Goal: Entertainment & Leisure: Consume media (video, audio)

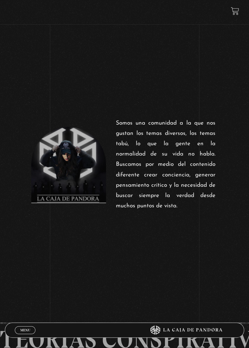
scroll to position [273, 0]
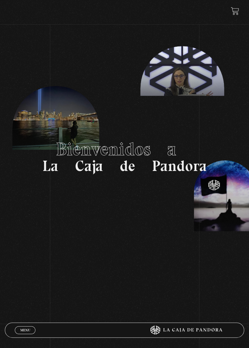
click at [26, 333] on div "Menu Cerrar" at bounding box center [75, 330] width 120 height 15
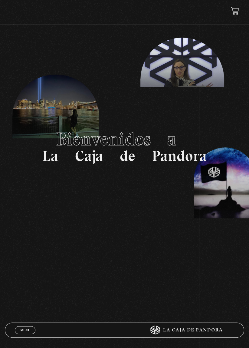
scroll to position [11, 0]
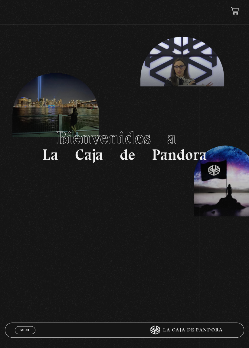
click at [28, 330] on span "Menu" at bounding box center [25, 330] width 10 height 4
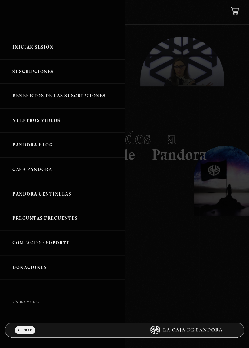
click at [42, 51] on link "Iniciar Sesión" at bounding box center [62, 47] width 125 height 25
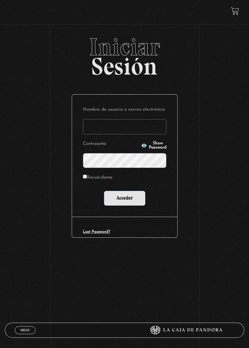
click at [120, 130] on input "Nombre de usuario o correo electrónico" at bounding box center [125, 126] width 84 height 15
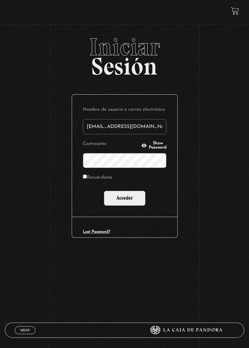
type input "[EMAIL_ADDRESS][DOMAIN_NAME]"
click at [144, 146] on circle "button" at bounding box center [145, 145] width 2 height 2
click at [128, 201] on input "Acceder" at bounding box center [125, 197] width 42 height 15
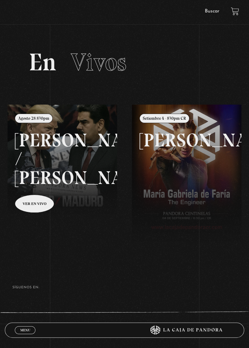
click at [31, 331] on link "Menu Cerrar" at bounding box center [25, 330] width 21 height 8
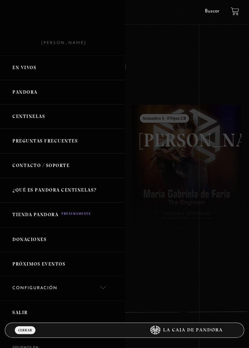
click at [35, 94] on link "Pandora" at bounding box center [62, 92] width 125 height 25
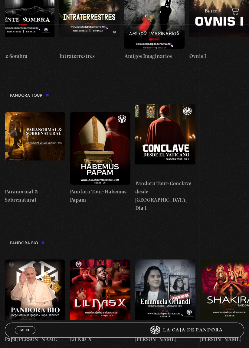
scroll to position [0, 217]
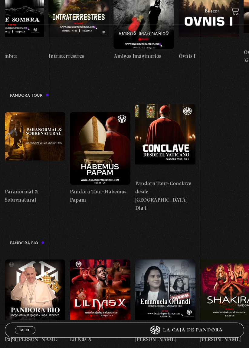
click at [43, 122] on figure at bounding box center [35, 148] width 61 height 73
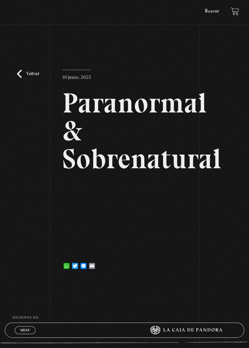
click at [129, 130] on h2 "Paranormal & Sobrenatural" at bounding box center [124, 131] width 124 height 84
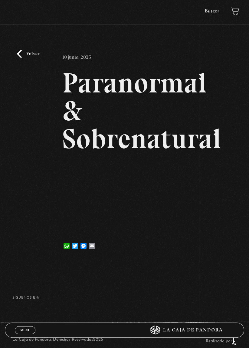
scroll to position [24, 0]
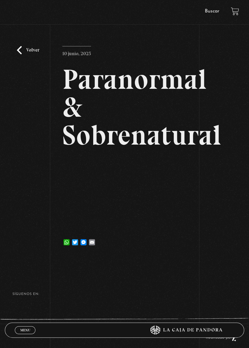
click at [247, 327] on div "La Caja de Pandora, Derechos Reservados 2025 Realizado por" at bounding box center [124, 336] width 249 height 39
click at [3, 129] on div "Volver [DATE] Paranormal & Sobrenatural WhatsApp Twitter Messenger Email" at bounding box center [124, 133] width 249 height 245
